Goal: Task Accomplishment & Management: Manage account settings

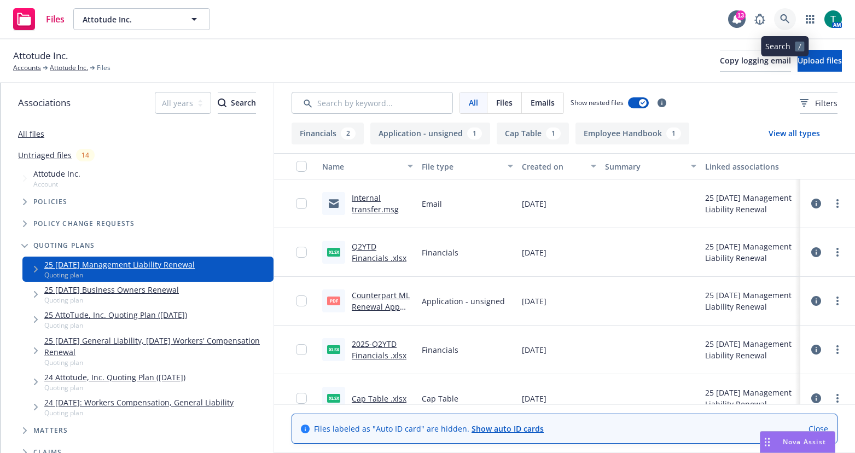
click at [788, 19] on icon at bounding box center [785, 19] width 10 height 10
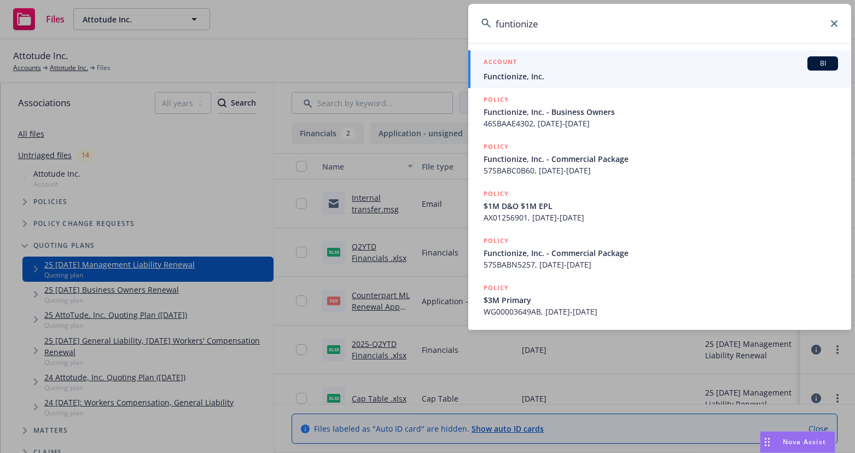
type input "funtionize"
click at [817, 62] on span "BI" at bounding box center [823, 64] width 22 height 10
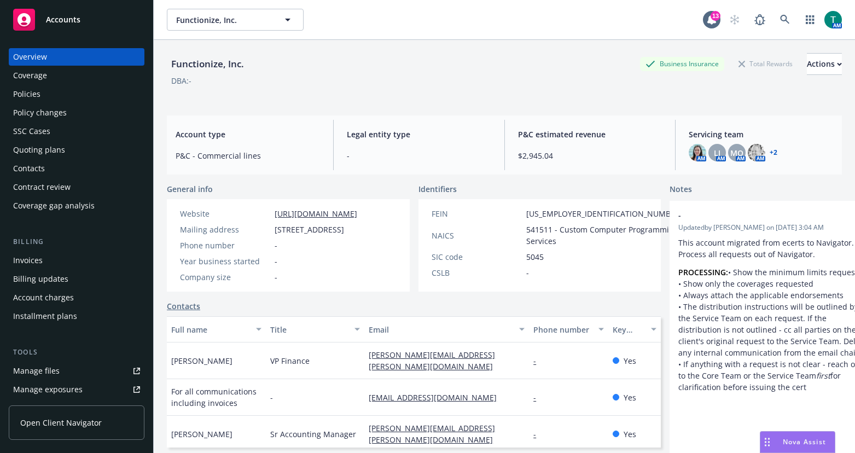
click at [38, 375] on div "Manage files" at bounding box center [36, 371] width 46 height 18
click at [783, 26] on link at bounding box center [785, 20] width 22 height 22
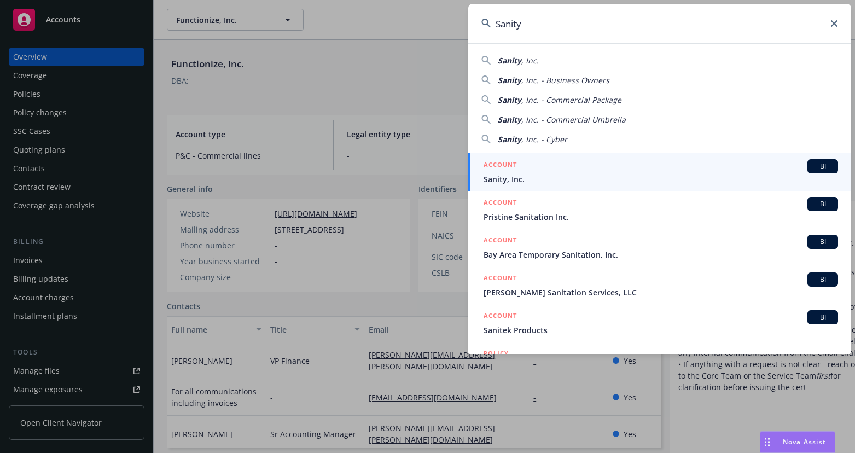
type input "Sanity"
click at [821, 162] on span "BI" at bounding box center [823, 166] width 22 height 10
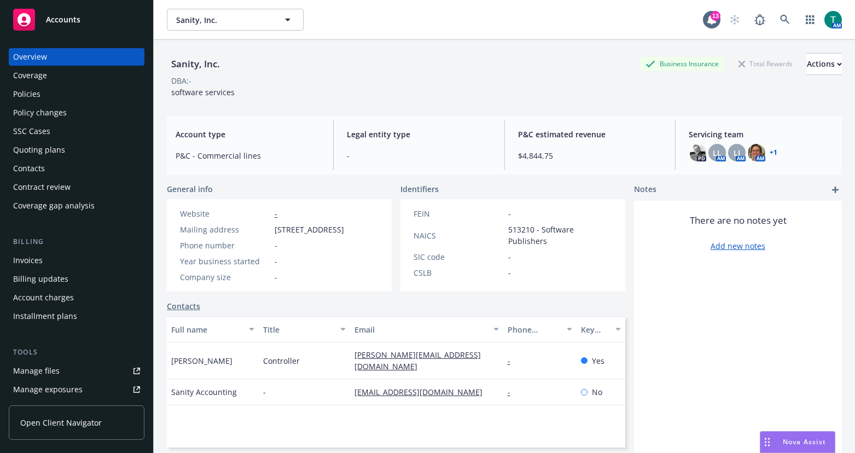
click at [64, 371] on link "Manage files" at bounding box center [77, 371] width 136 height 18
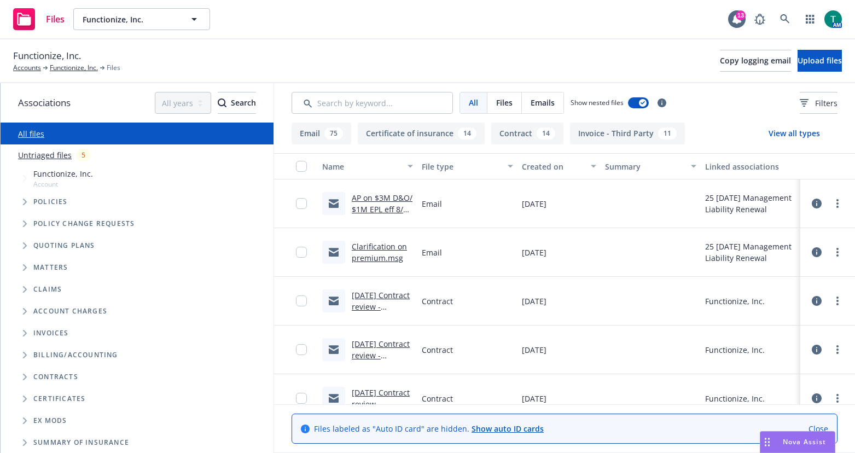
click at [26, 249] on span "Tree Example" at bounding box center [25, 246] width 18 height 18
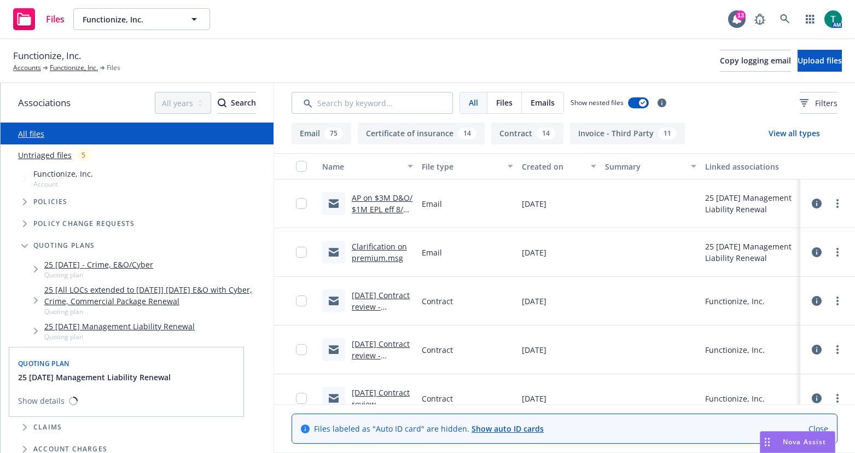
click at [108, 327] on link "25 08/1/25 Management Liability Renewal" at bounding box center [119, 326] width 150 height 11
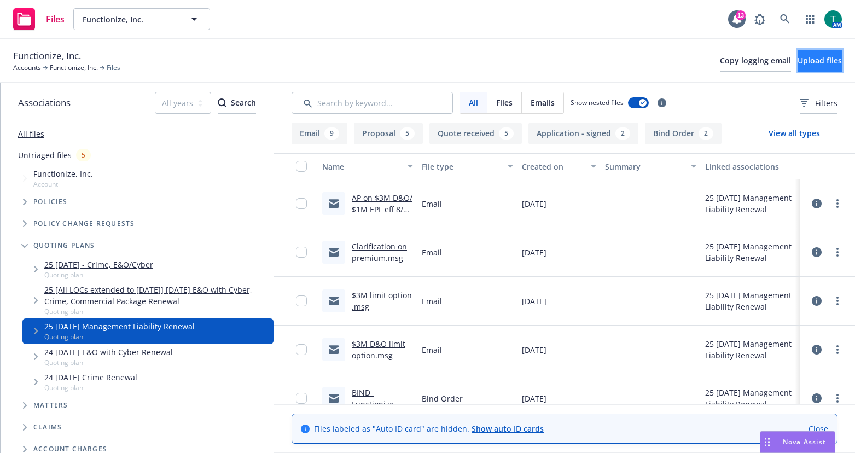
click at [804, 56] on span "Upload files" at bounding box center [820, 60] width 44 height 10
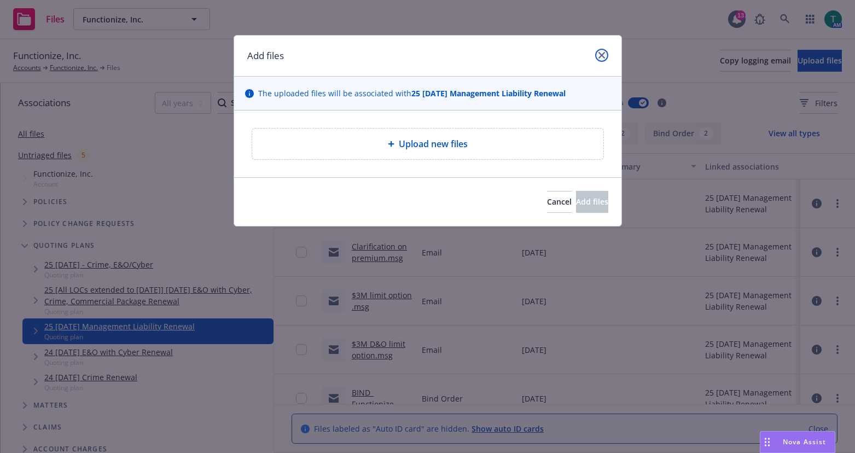
click at [603, 56] on icon "close" at bounding box center [601, 55] width 7 height 7
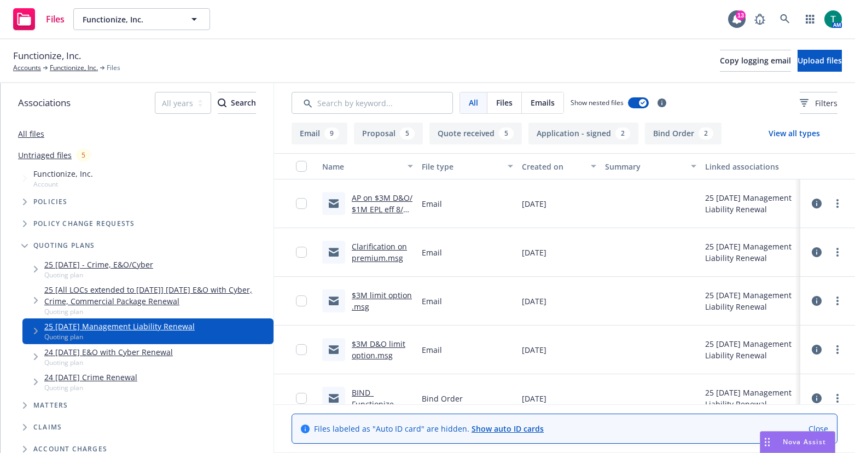
click at [381, 197] on link "AP on $3M D&O/ $1M EPL eff 8/11 - need HLW.msg" at bounding box center [382, 209] width 61 height 33
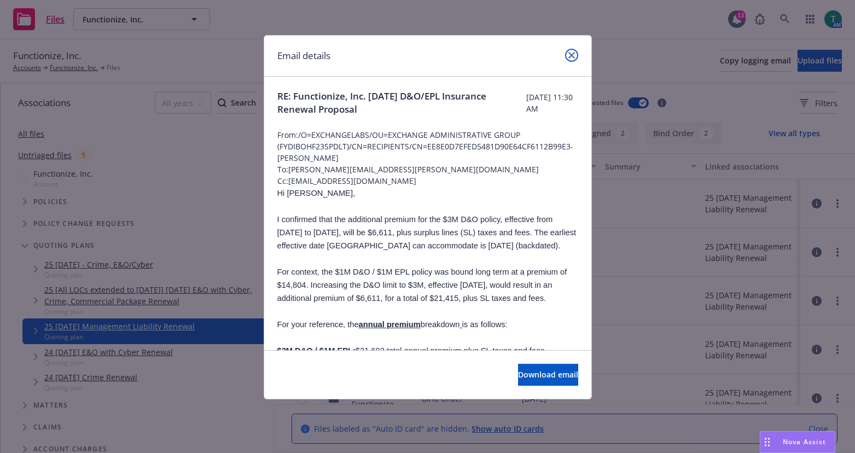
click at [575, 55] on link "close" at bounding box center [571, 55] width 13 height 13
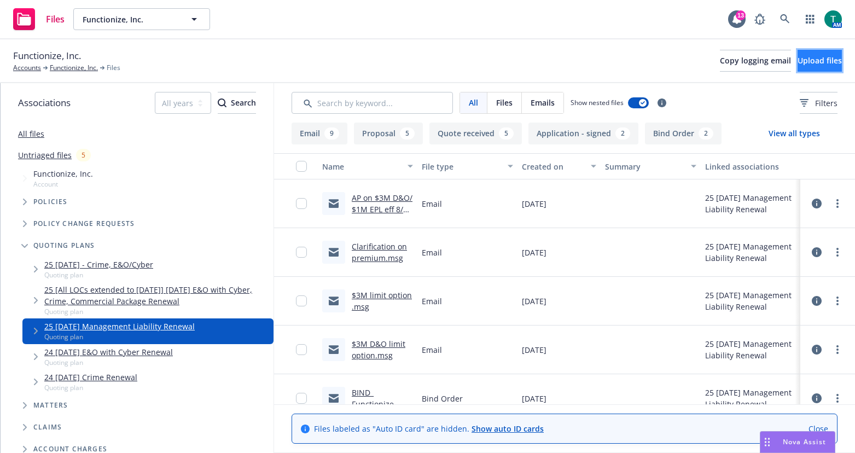
click at [811, 57] on span "Upload files" at bounding box center [820, 60] width 44 height 10
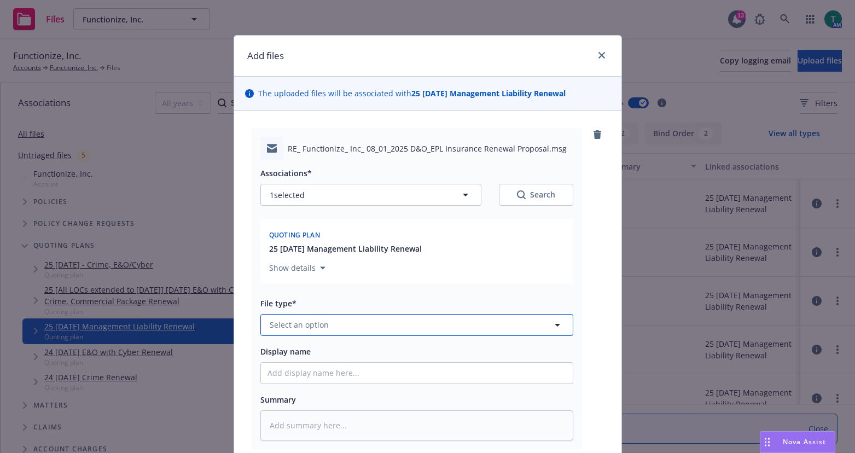
click at [277, 320] on span "Select an option" at bounding box center [299, 324] width 59 height 11
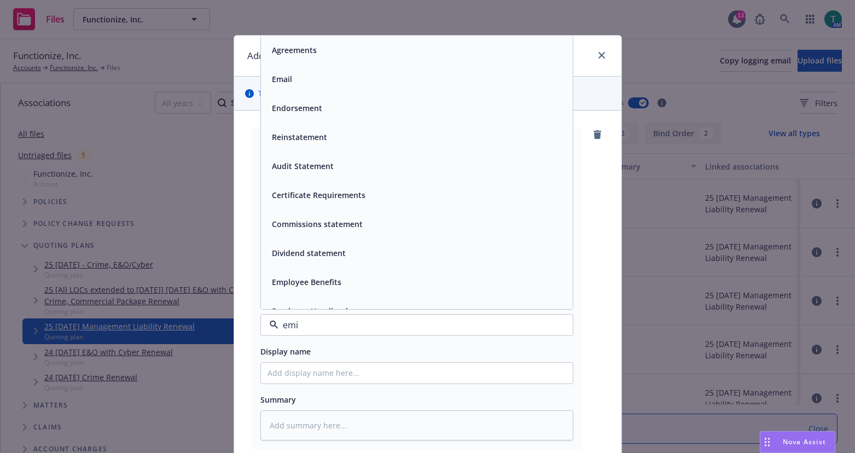
type input "emil"
type textarea "x"
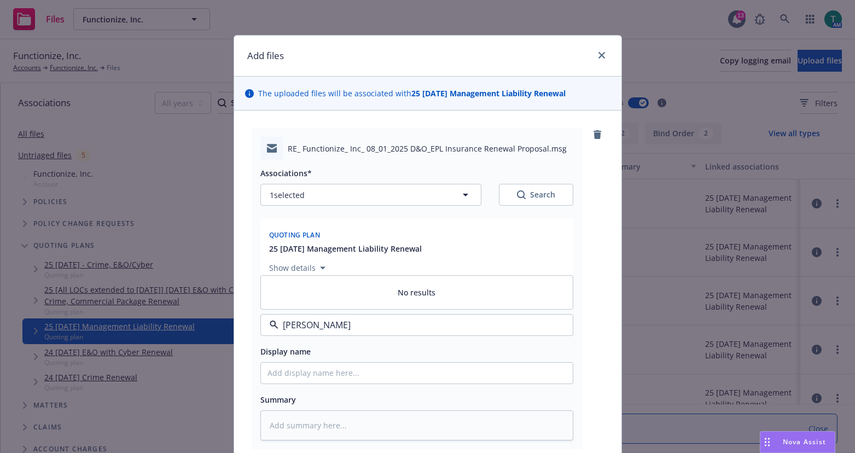
drag, startPoint x: 309, startPoint y: 325, endPoint x: 144, endPoint y: 311, distance: 165.3
click at [145, 311] on div "Add files The uploaded files will be associated with 25 08/1/25 Management Liab…" at bounding box center [427, 226] width 855 height 453
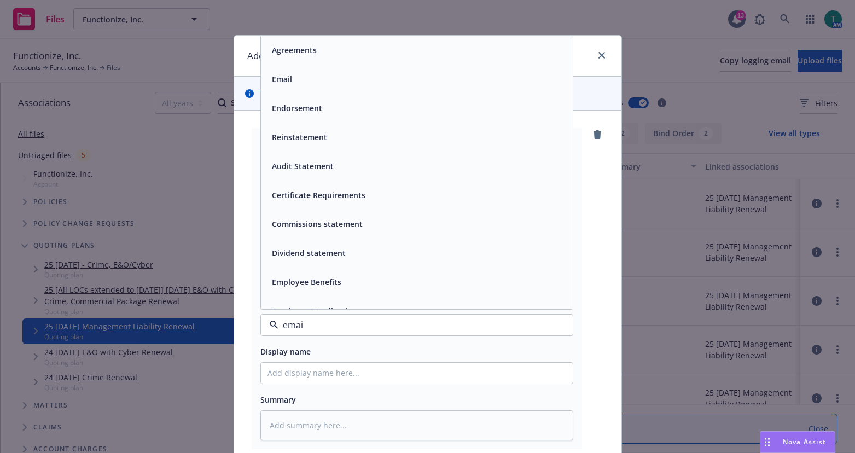
type input "email"
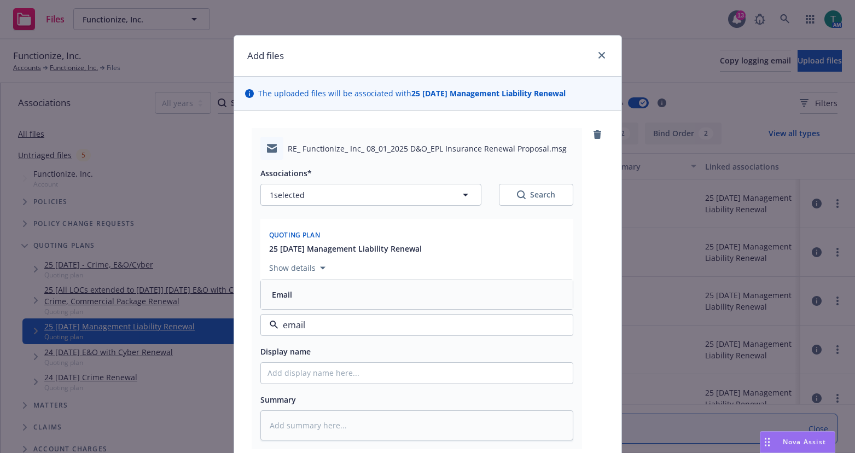
click at [261, 293] on div "Email" at bounding box center [417, 294] width 312 height 29
click at [274, 377] on input "Display name" at bounding box center [417, 373] width 312 height 21
type textarea "x"
type input "O"
type textarea "x"
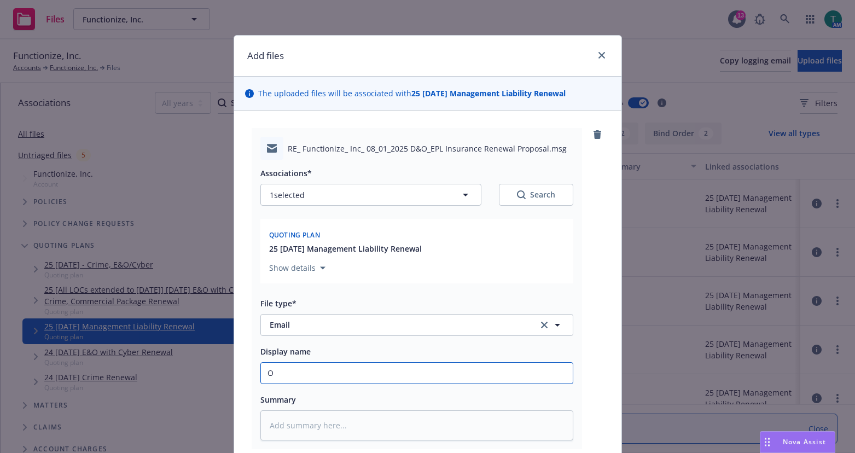
type input "Op"
type textarea "x"
type input "Opt"
type textarea "x"
type input "Optio"
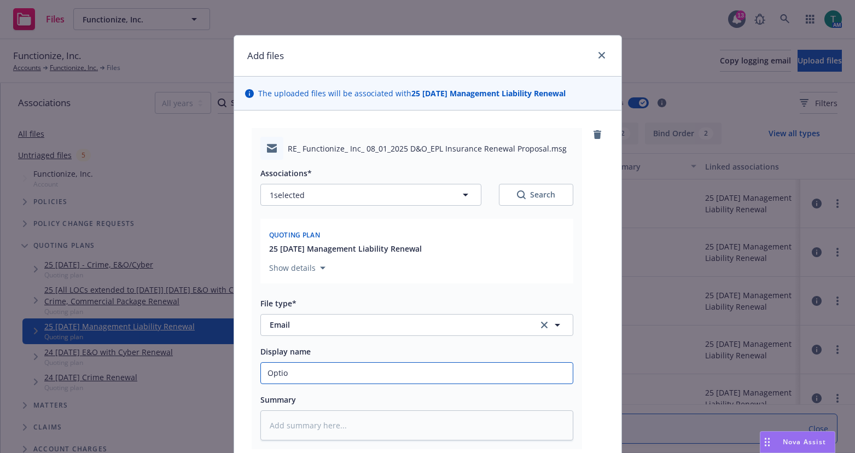
type textarea "x"
type input "Option"
type textarea "x"
type input "Option t"
type textarea "x"
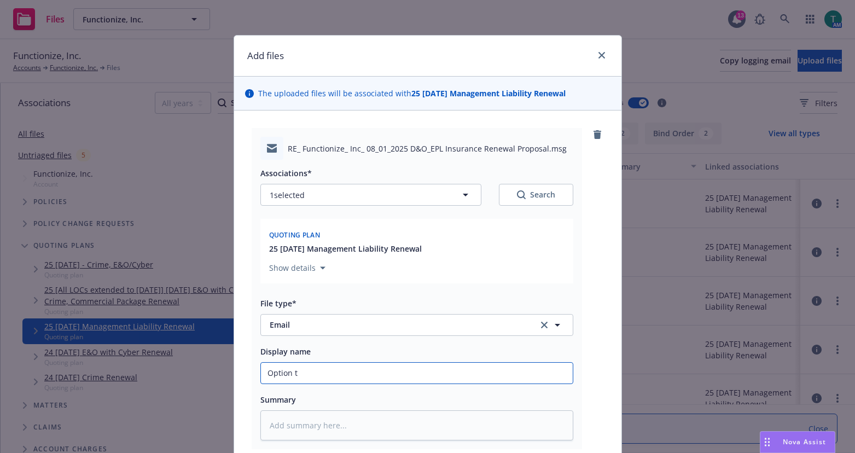
type input "Option to"
type textarea "x"
type input "Option to"
type textarea "x"
type input "Option to i"
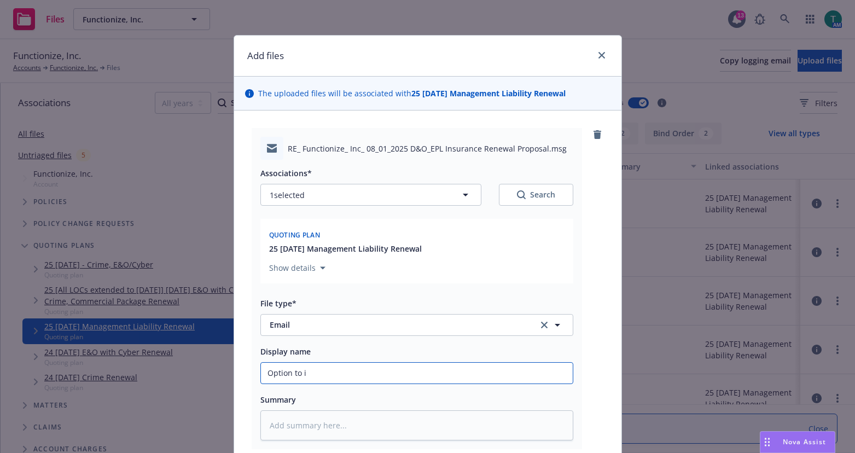
type textarea "x"
type input "Option to in"
type textarea "x"
type input "Option to inc"
type textarea "x"
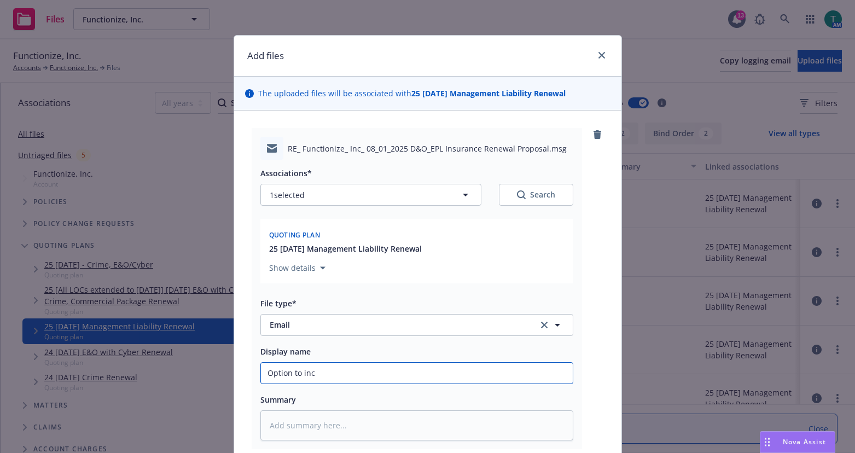
type input "Option to incr"
type textarea "x"
type input "Option to incre"
type textarea "x"
type input "Option to increa"
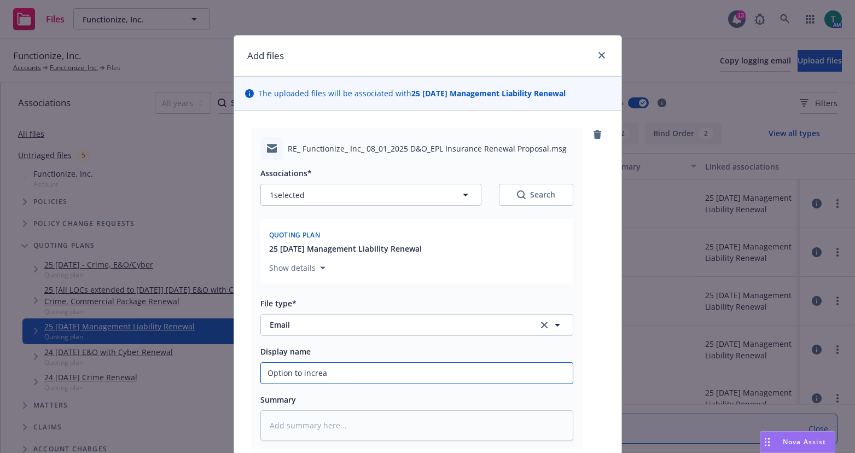
type textarea "x"
type input "Option to increase"
type textarea "x"
type input "Option to increase"
type textarea "x"
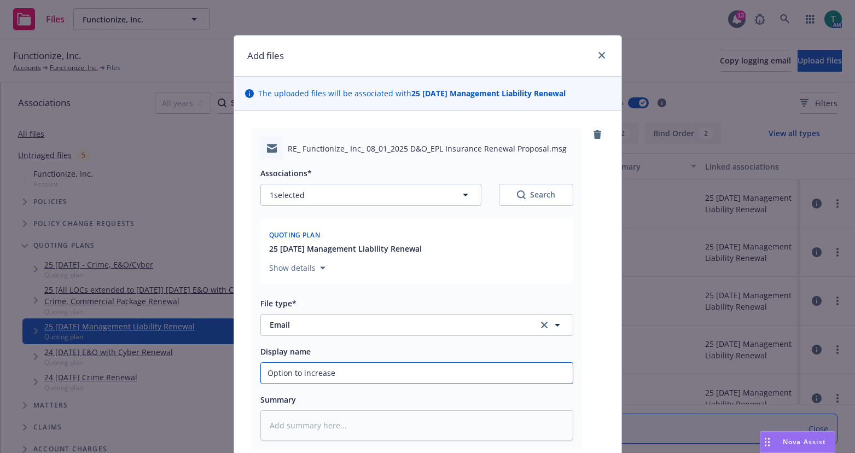
type input "Option to increase l"
type textarea "x"
type input "Option to increase li"
type textarea "x"
type input "Option to increase limi"
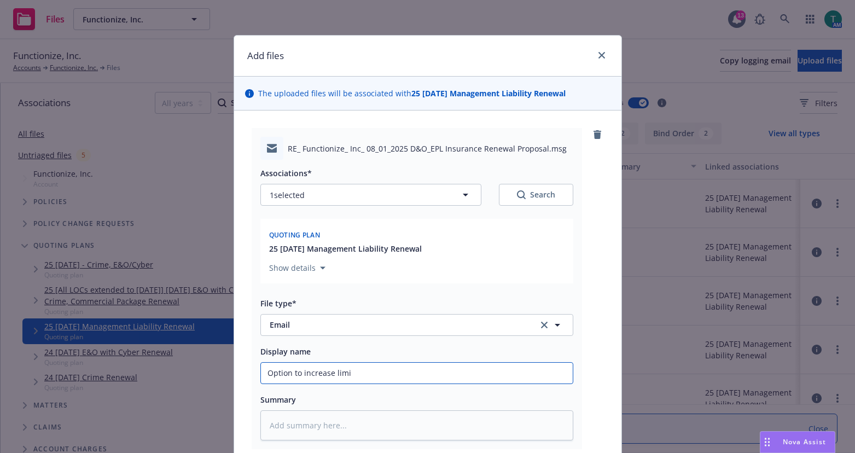
type textarea "x"
type input "Option to increase limit"
type textarea "x"
type input "Option to increase limits"
type textarea "x"
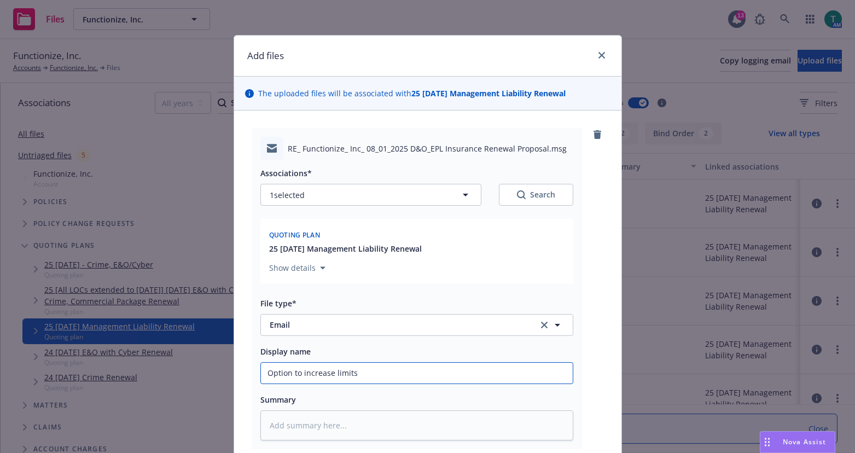
type input "Option to increase limits t"
type textarea "x"
type input "Option to increase limits to"
type textarea "x"
type input "Option to increase limits to"
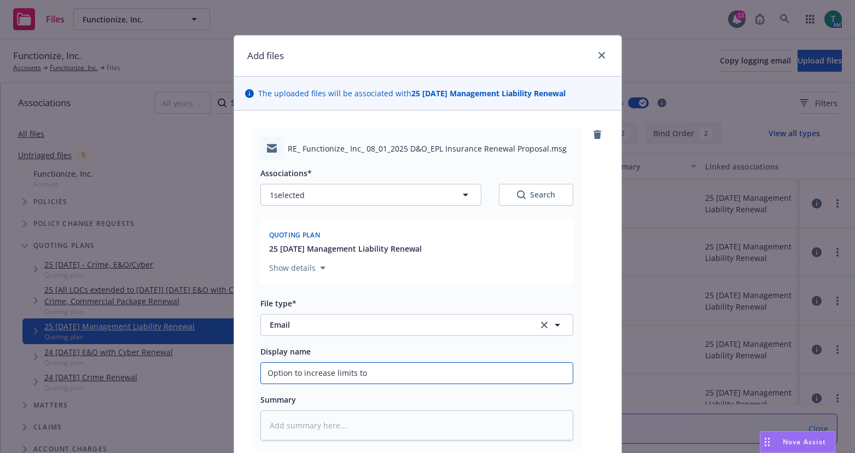
type textarea "x"
type input "Option to increase limits to $"
type textarea "x"
type input "Option to increase limits to $3"
type textarea "x"
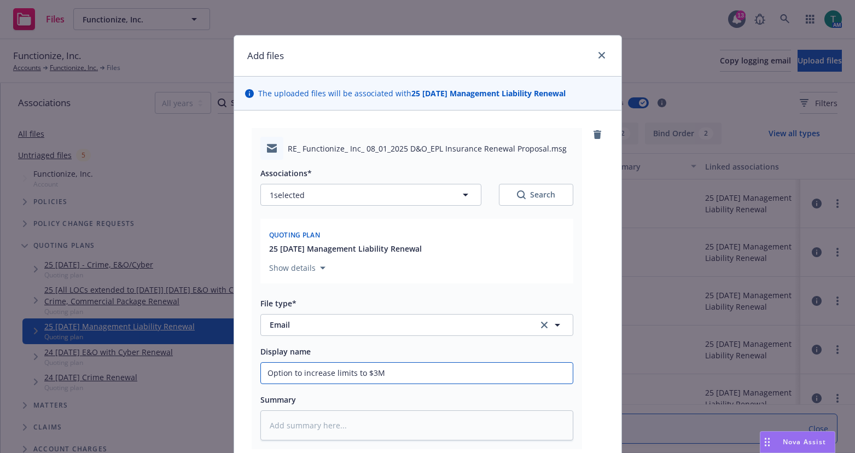
type input "Option to increase limits to $3M"
click at [331, 372] on input "Option to increase limits to $3M" at bounding box center [417, 373] width 312 height 21
type textarea "x"
type input "Option to increase Dlimits to $3M"
type textarea "x"
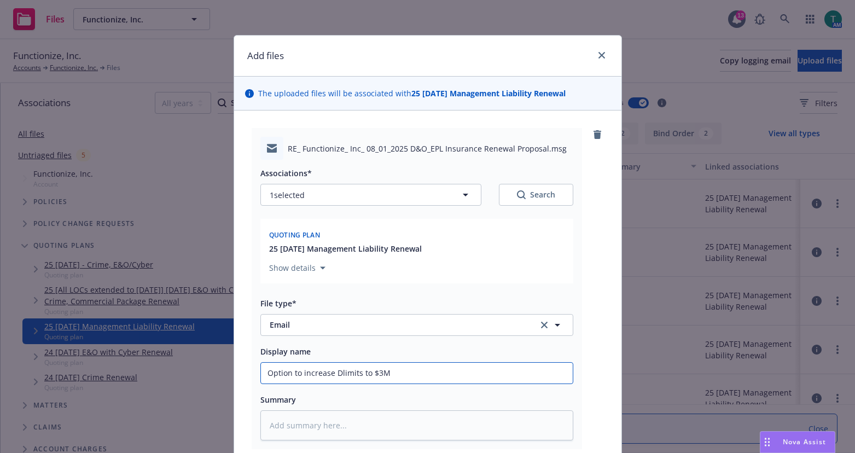
type input "Option to increase D&limits to $3M"
type textarea "x"
type input "Option to increase D&O limits to $3M"
type textarea "x"
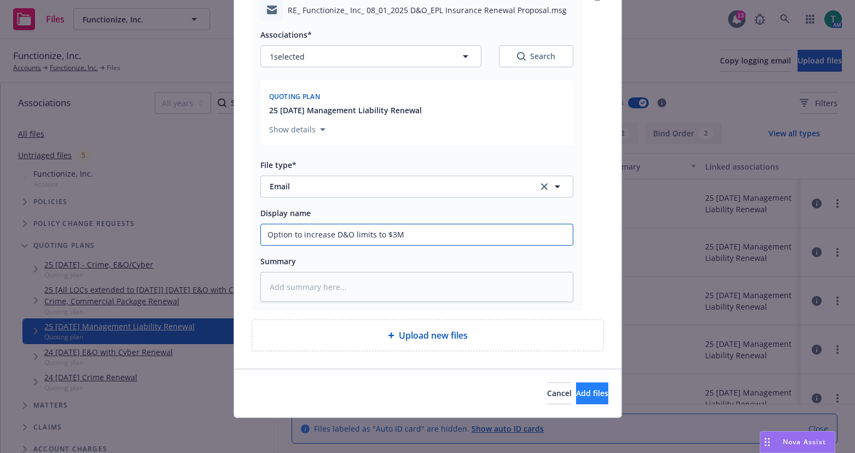
type input "Option to increase D&O limits to $3M"
click at [576, 391] on span "Add files" at bounding box center [592, 393] width 32 height 10
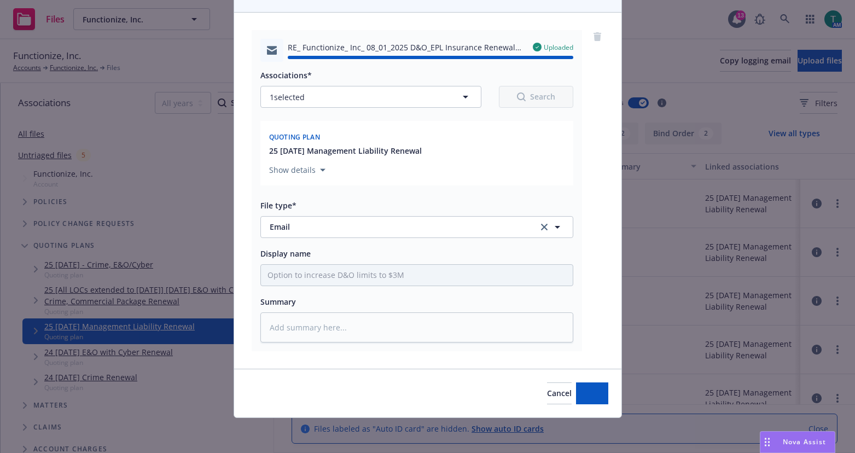
type textarea "x"
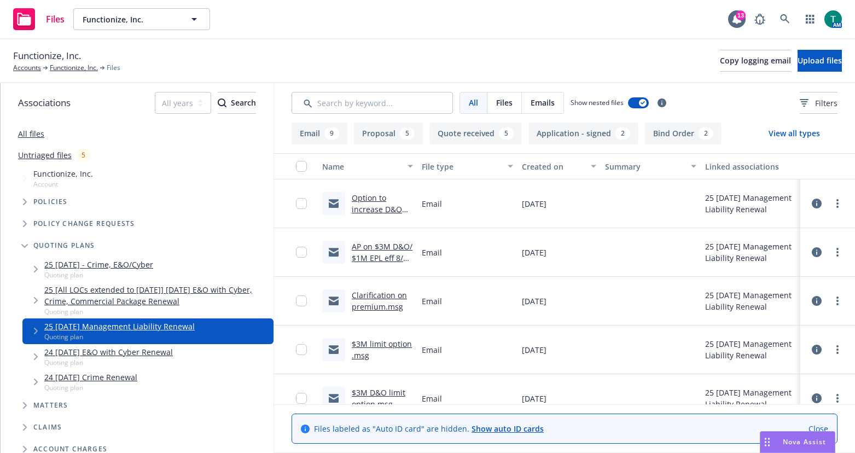
click at [369, 245] on link "AP on $3M D&O/ $1M EPL eff 8/11 - need HLW.msg" at bounding box center [382, 257] width 61 height 33
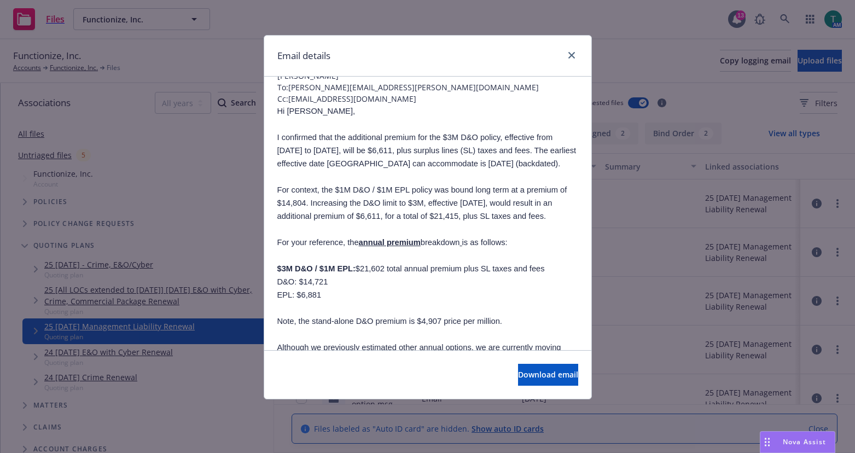
scroll to position [0, 0]
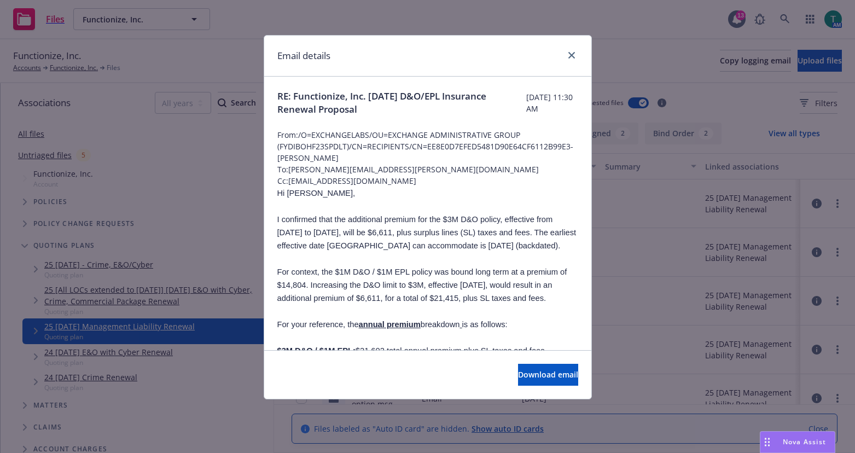
click at [588, 53] on div "Email details" at bounding box center [427, 56] width 327 height 41
drag, startPoint x: 574, startPoint y: 55, endPoint x: 554, endPoint y: 53, distance: 20.4
click at [573, 55] on icon "close" at bounding box center [571, 55] width 7 height 7
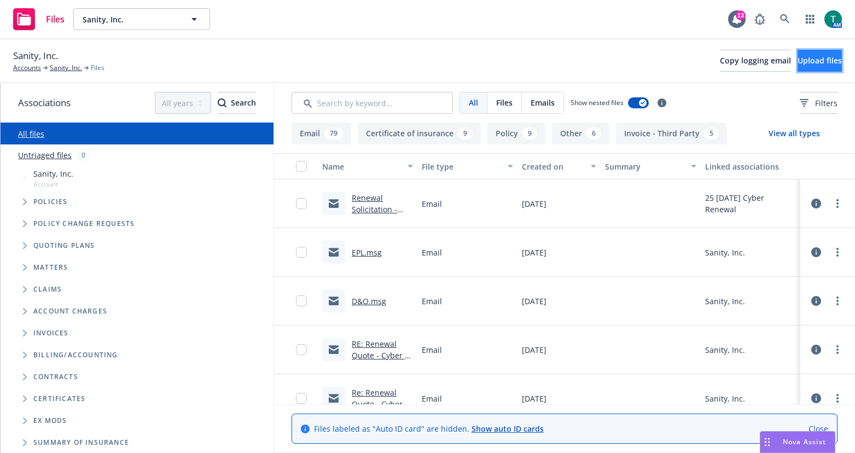
click at [822, 60] on span "Upload files" at bounding box center [820, 60] width 44 height 10
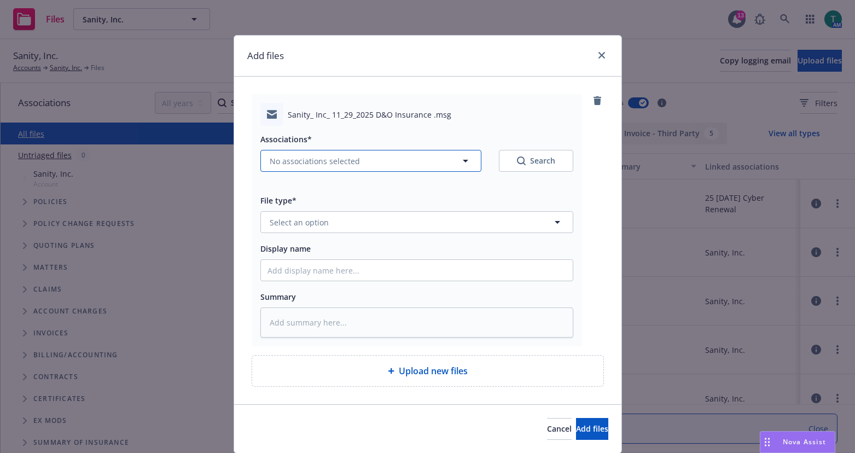
click at [260, 156] on button "No associations selected" at bounding box center [370, 161] width 221 height 22
type textarea "x"
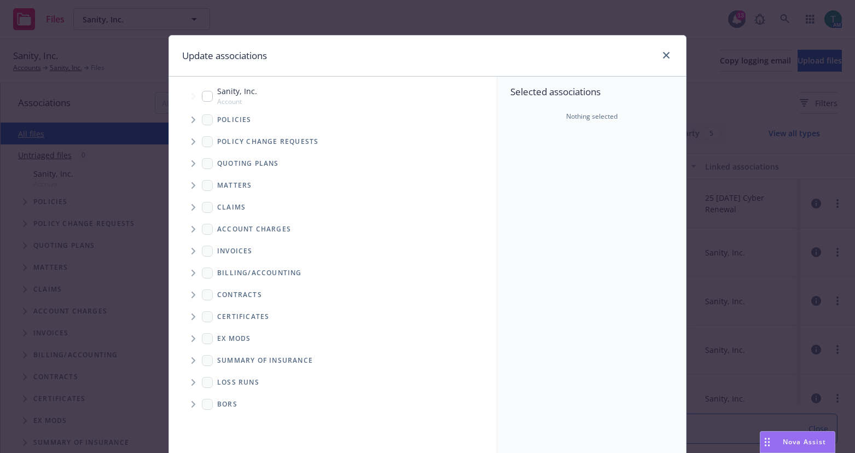
click at [205, 96] on input "Tree Example" at bounding box center [207, 96] width 11 height 11
checkbox input "true"
click at [187, 163] on span "Tree Example" at bounding box center [193, 164] width 18 height 18
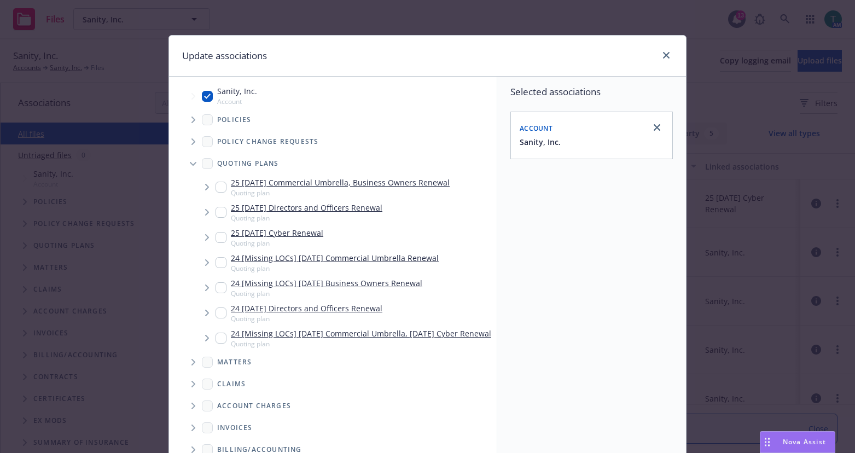
click at [216, 212] on input "Tree Example" at bounding box center [221, 212] width 11 height 11
checkbox input "true"
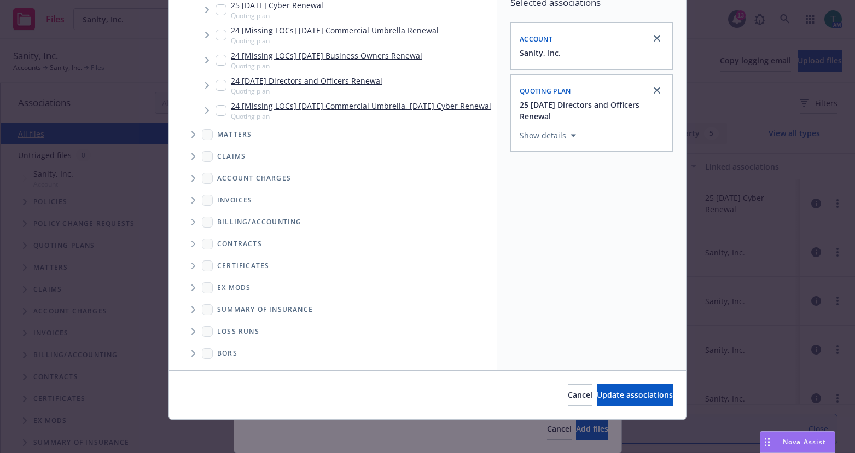
scroll to position [91, 0]
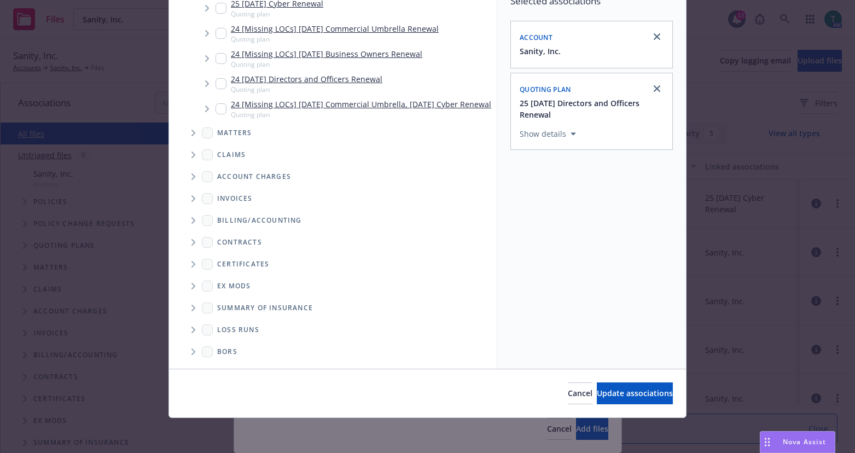
click at [616, 405] on div "Cancel Update associations" at bounding box center [427, 393] width 517 height 49
click at [613, 394] on span "Update associations" at bounding box center [635, 393] width 76 height 10
type textarea "x"
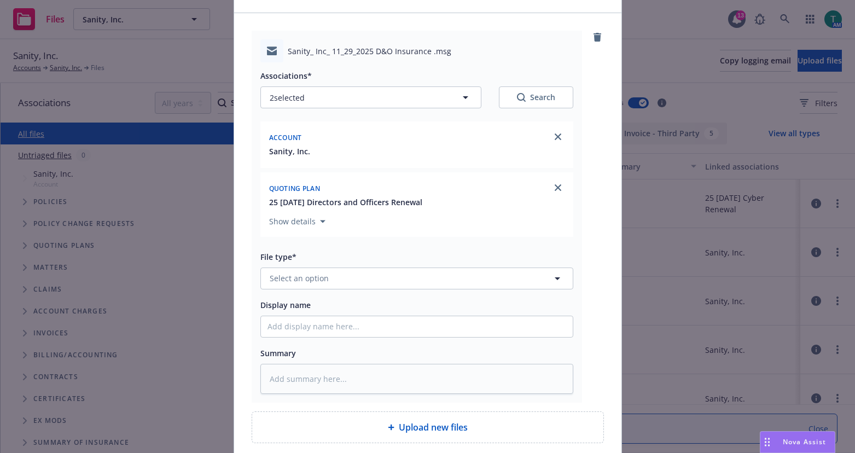
scroll to position [109, 0]
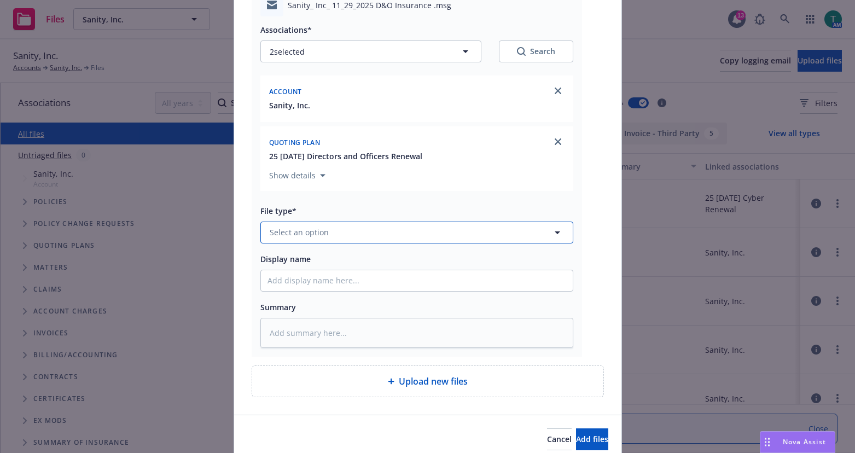
click at [298, 230] on span "Select an option" at bounding box center [299, 231] width 59 height 11
type input "email"
click at [304, 263] on div "Email" at bounding box center [416, 263] width 299 height 16
click at [580, 445] on button "Add files" at bounding box center [592, 439] width 32 height 22
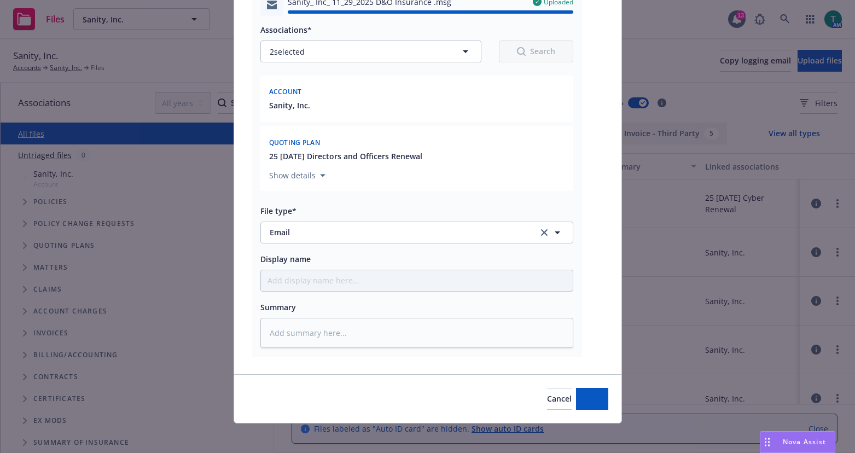
type textarea "x"
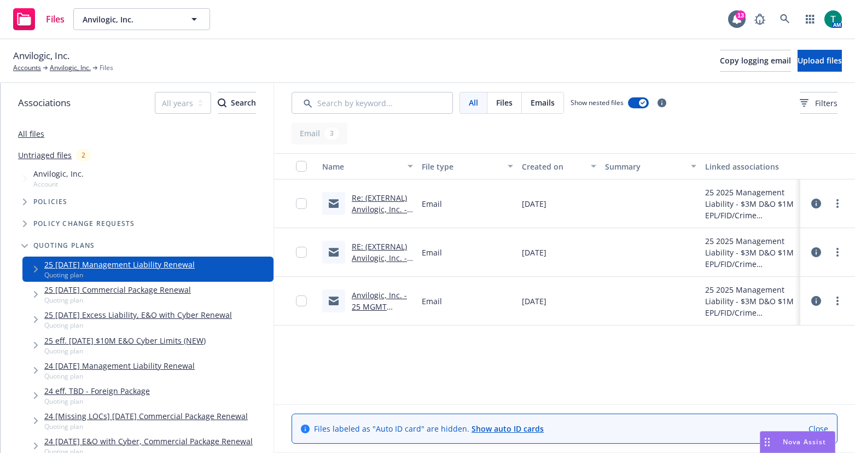
click at [370, 201] on link "Re: (EXTERNAL) Anvilogic, Inc. - 25 MGMT Renewal Solicitation to RT" at bounding box center [382, 221] width 61 height 56
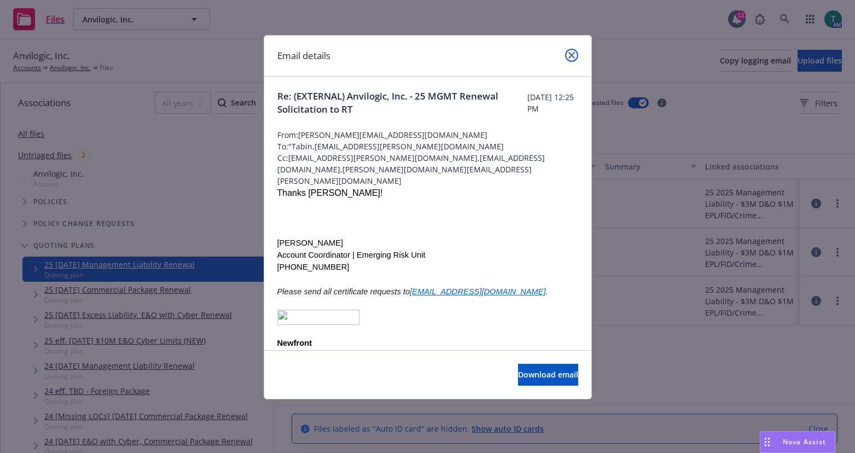
click at [575, 56] on link "close" at bounding box center [571, 55] width 13 height 13
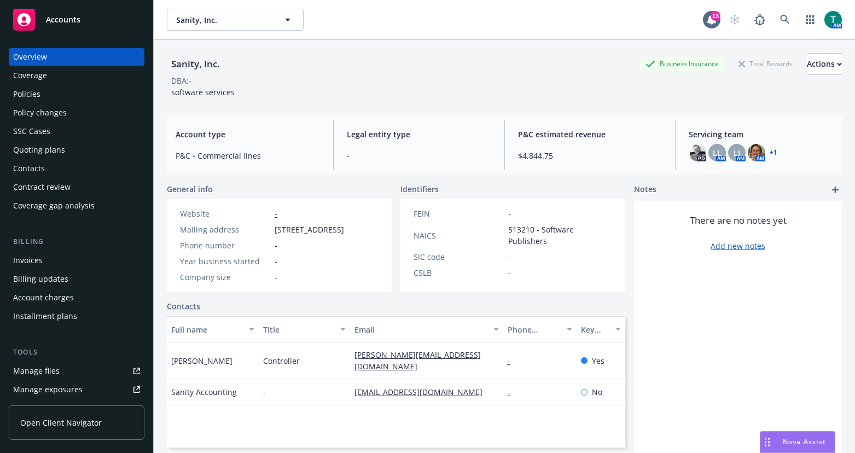
click at [49, 368] on div "Manage files" at bounding box center [36, 371] width 46 height 18
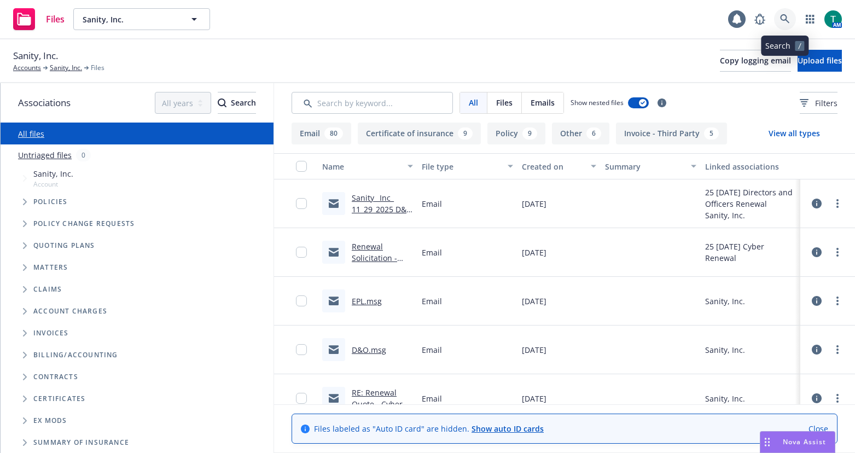
click at [788, 22] on icon at bounding box center [784, 18] width 9 height 9
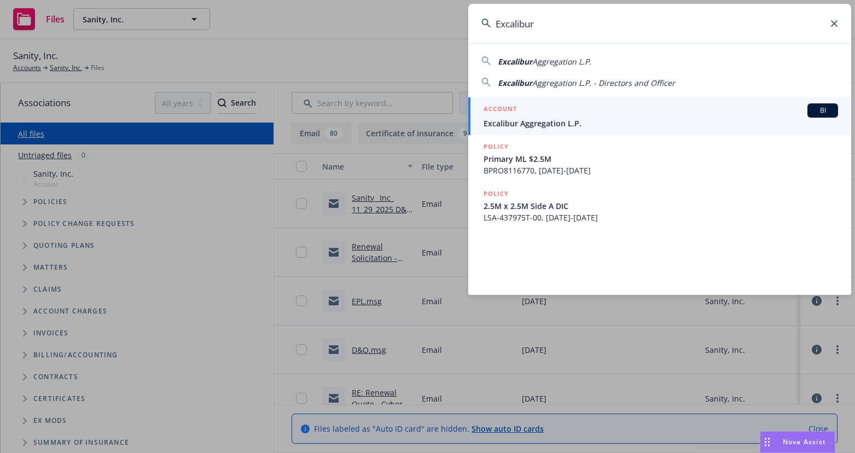
type input "Excalibur"
click at [821, 112] on span "BI" at bounding box center [823, 111] width 22 height 10
